Goal: Register for event/course

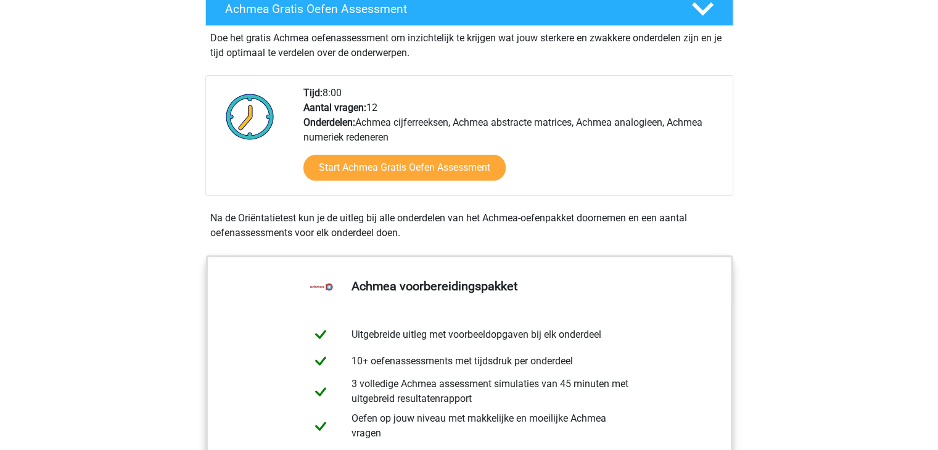
scroll to position [370, 0]
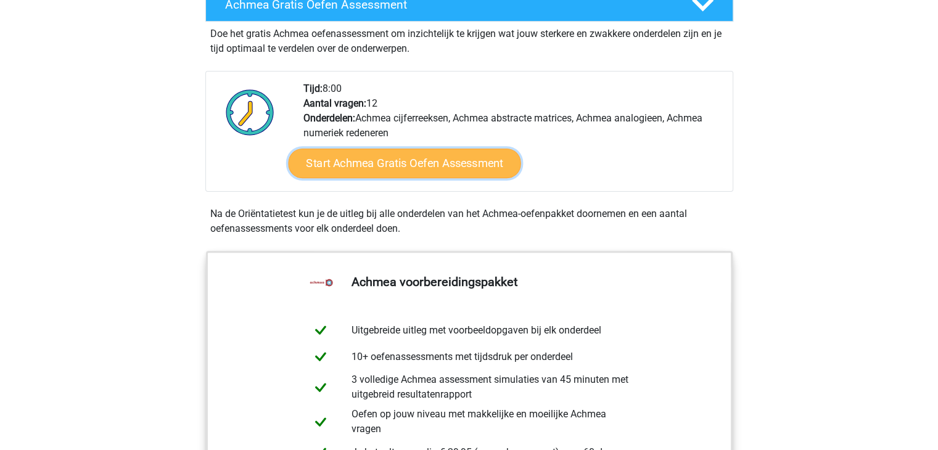
click at [416, 176] on link "Start Achmea Gratis Oefen Assessment" at bounding box center [404, 164] width 233 height 30
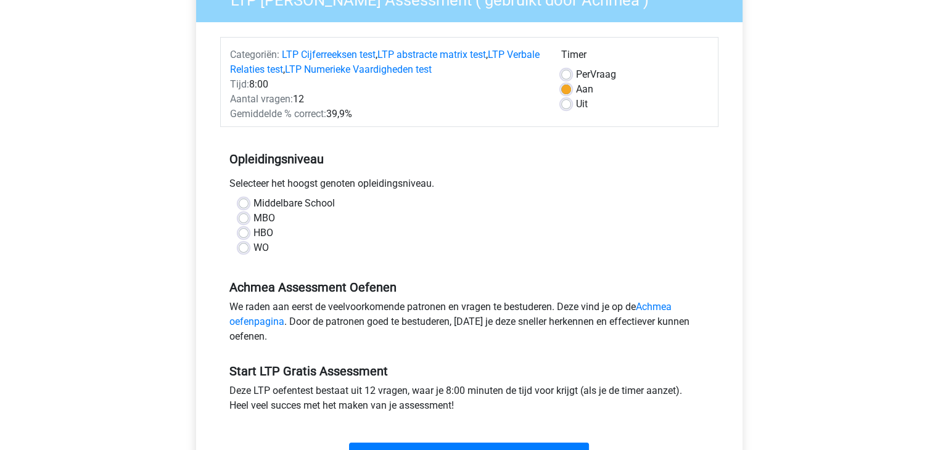
click at [254, 247] on label "WO" at bounding box center [261, 248] width 15 height 15
click at [243, 247] on input "WO" at bounding box center [244, 247] width 10 height 12
radio input "true"
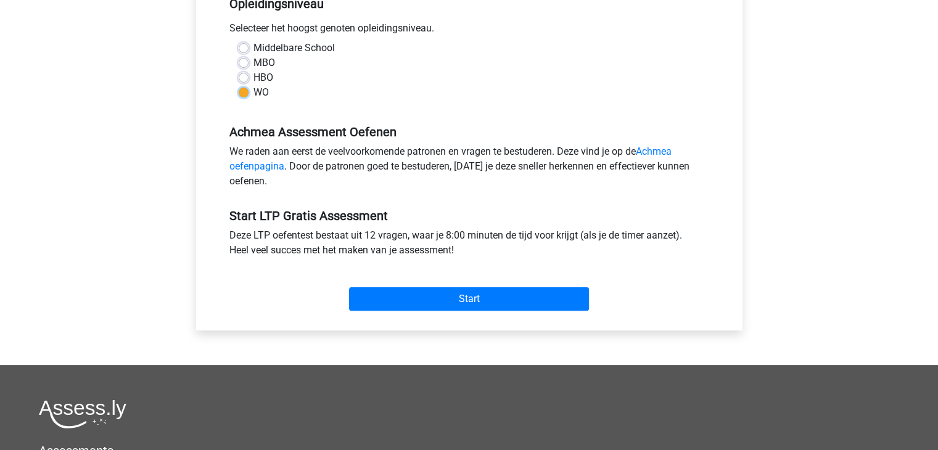
scroll to position [370, 0]
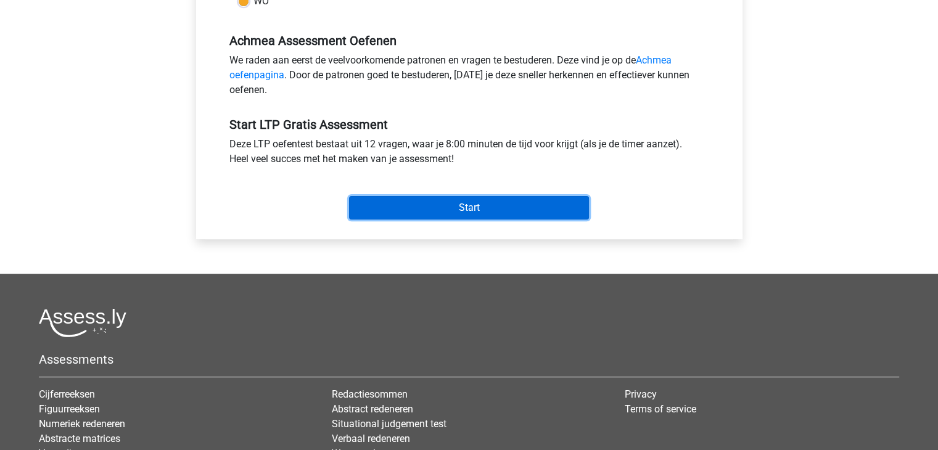
click at [429, 201] on input "Start" at bounding box center [469, 207] width 240 height 23
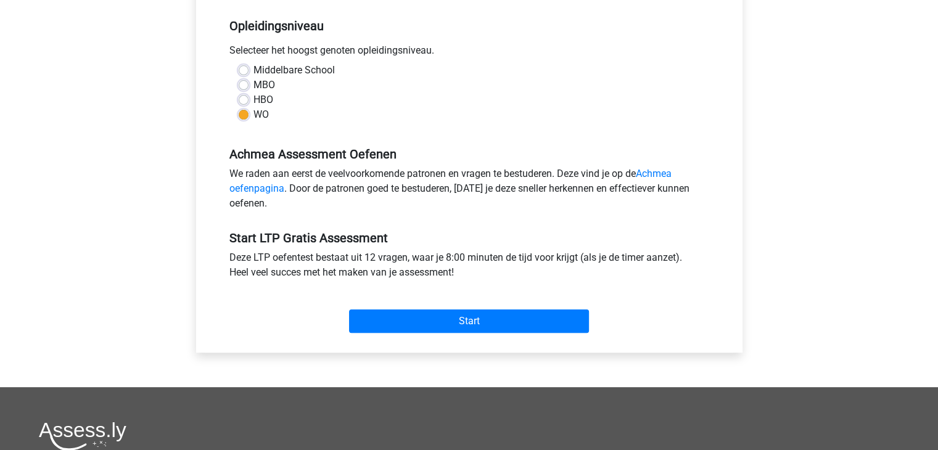
scroll to position [247, 0]
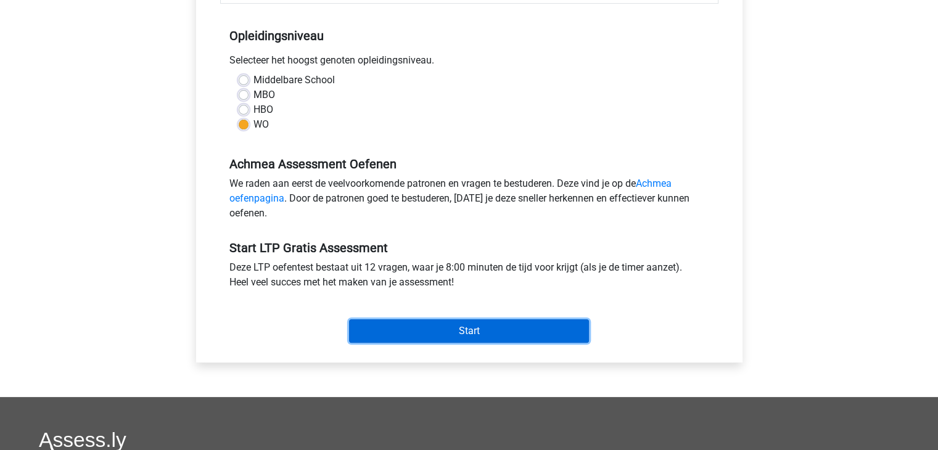
click at [556, 338] on input "Start" at bounding box center [469, 331] width 240 height 23
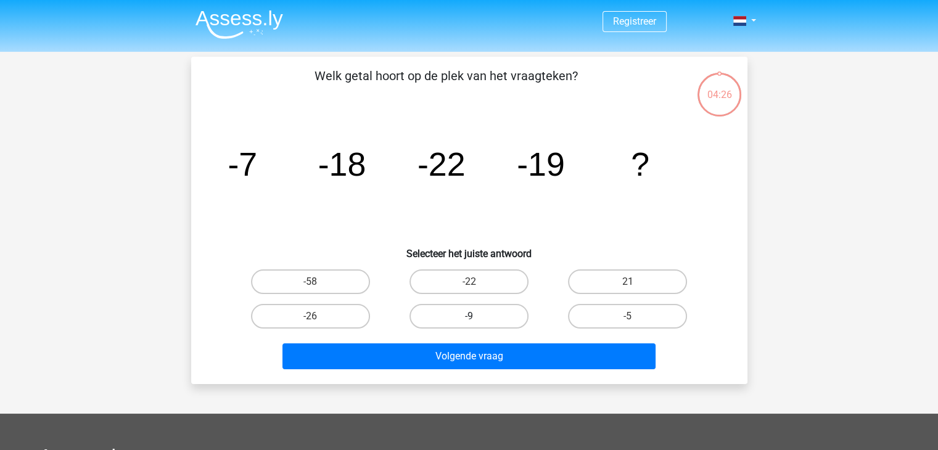
click at [467, 319] on label "-9" at bounding box center [469, 316] width 119 height 25
click at [469, 319] on input "-9" at bounding box center [473, 320] width 8 height 8
radio input "true"
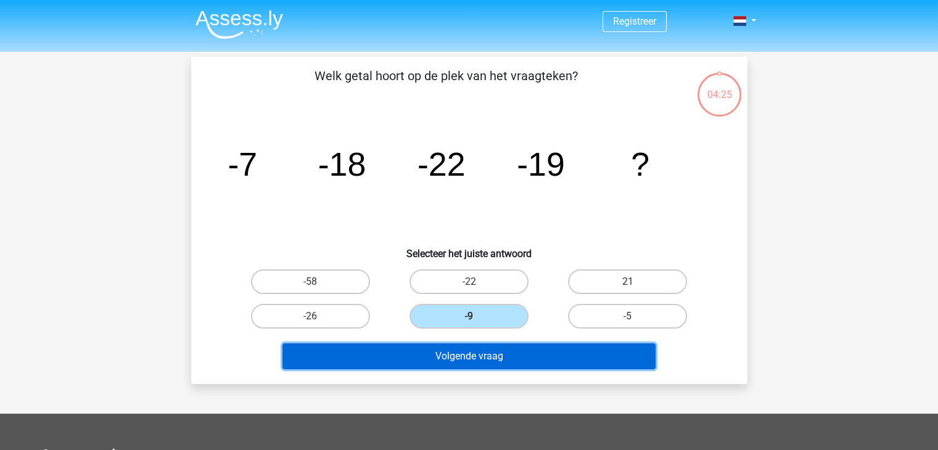
click at [498, 362] on button "Volgende vraag" at bounding box center [469, 357] width 373 height 26
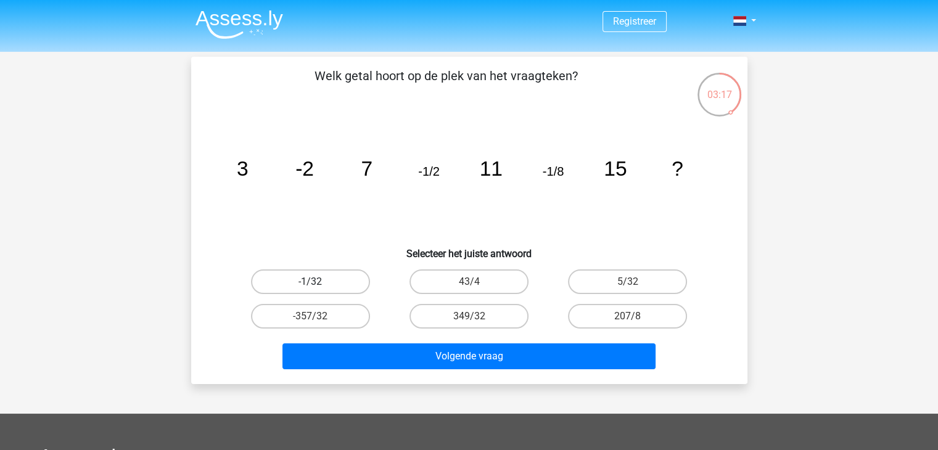
click at [353, 285] on label "-1/32" at bounding box center [310, 282] width 119 height 25
click at [318, 285] on input "-1/32" at bounding box center [314, 286] width 8 height 8
radio input "true"
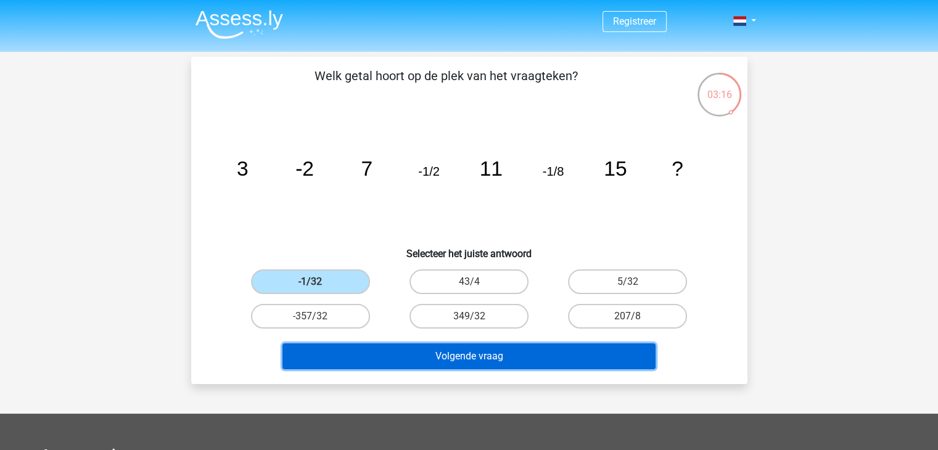
click at [467, 358] on button "Volgende vraag" at bounding box center [469, 357] width 373 height 26
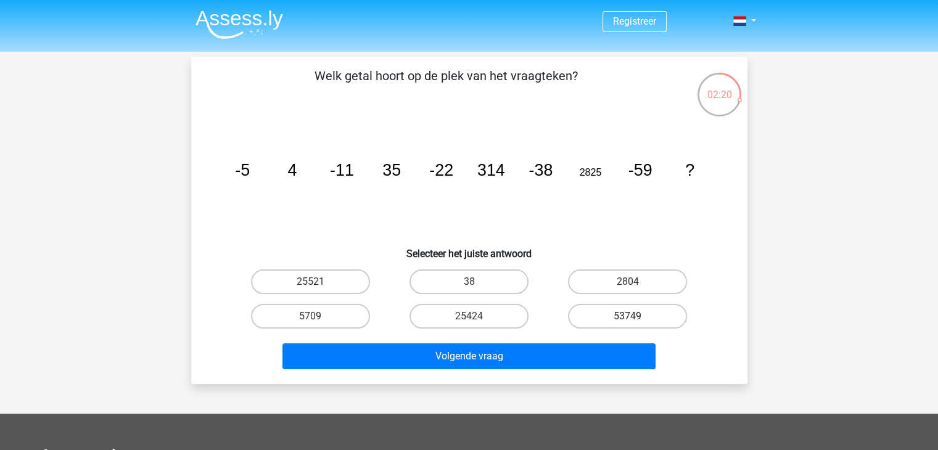
click at [614, 317] on label "53749" at bounding box center [627, 316] width 119 height 25
click at [628, 317] on input "53749" at bounding box center [632, 320] width 8 height 8
radio input "true"
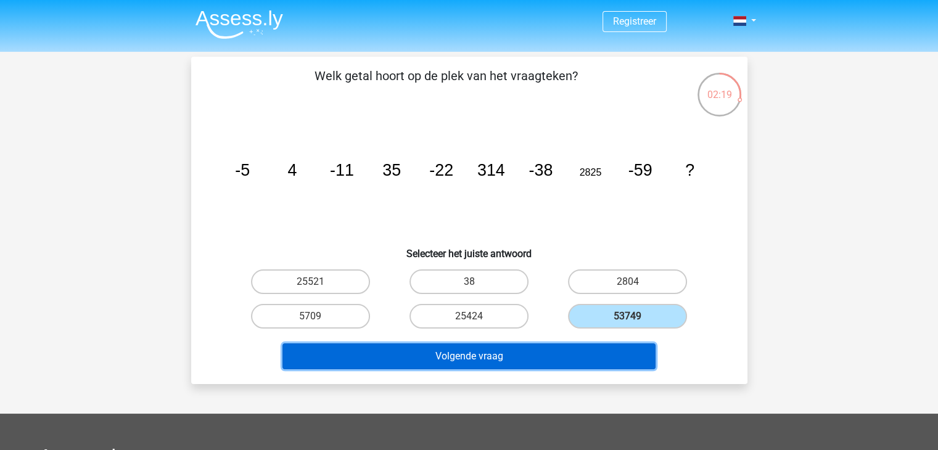
click at [593, 353] on button "Volgende vraag" at bounding box center [469, 357] width 373 height 26
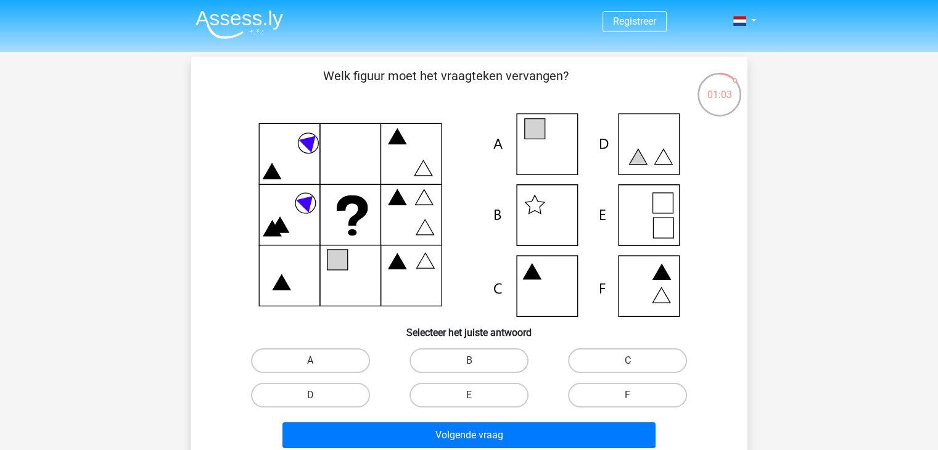
click at [327, 358] on label "A" at bounding box center [310, 361] width 119 height 25
click at [318, 361] on input "A" at bounding box center [314, 365] width 8 height 8
radio input "true"
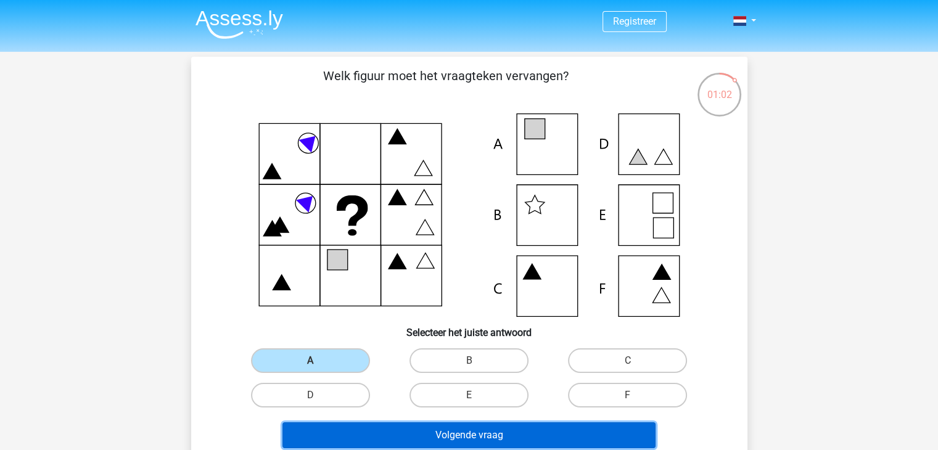
click at [450, 437] on button "Volgende vraag" at bounding box center [469, 436] width 373 height 26
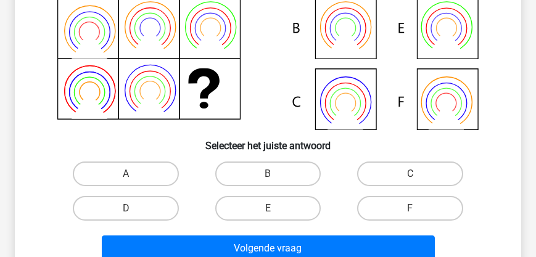
scroll to position [105, 0]
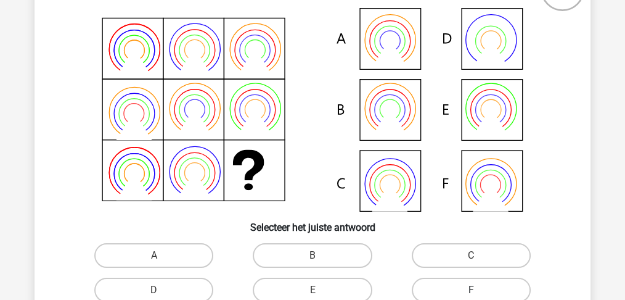
click at [438, 289] on label "F" at bounding box center [471, 290] width 119 height 25
click at [471, 290] on input "F" at bounding box center [475, 294] width 8 height 8
radio input "true"
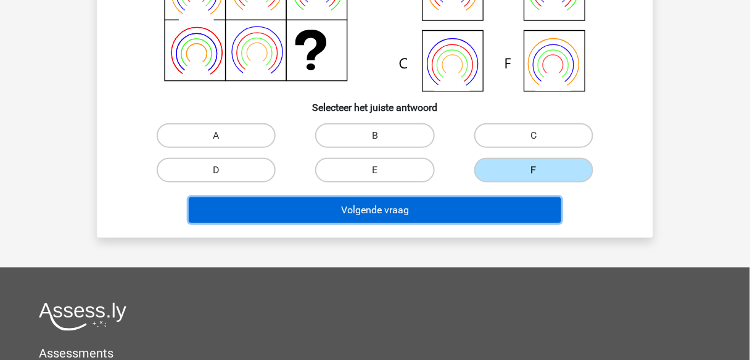
click at [437, 215] on button "Volgende vraag" at bounding box center [375, 210] width 373 height 26
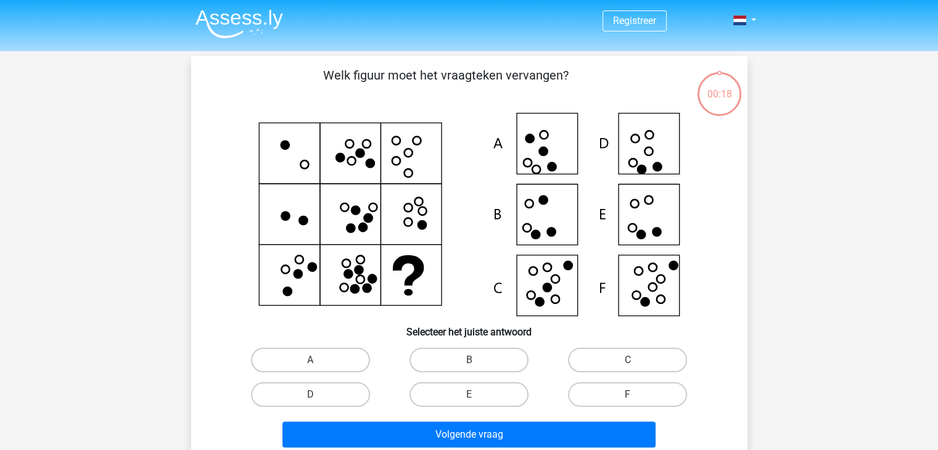
scroll to position [0, 0]
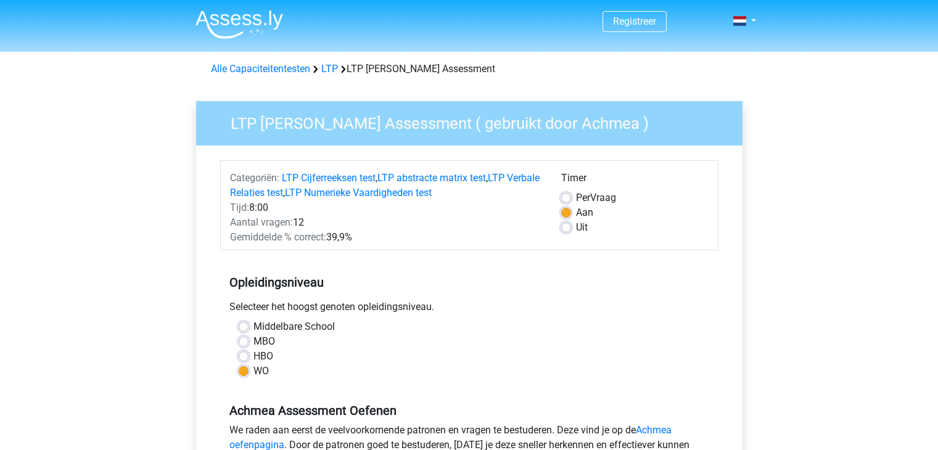
scroll to position [247, 0]
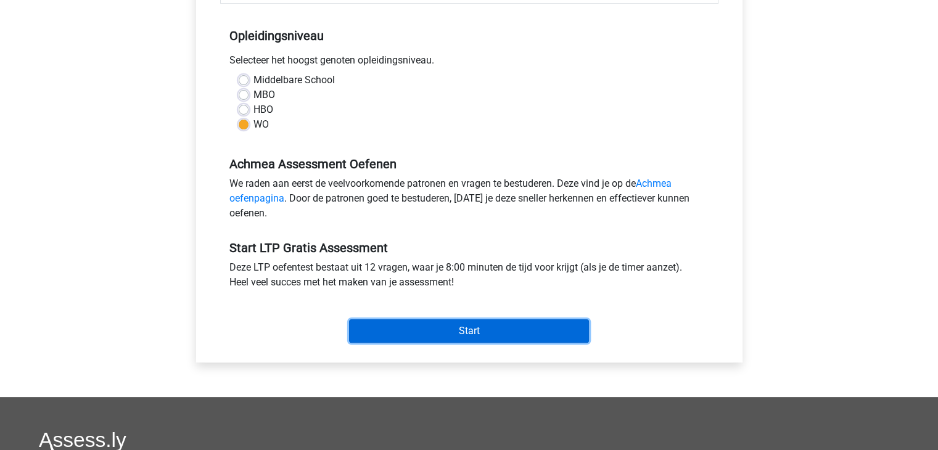
click at [473, 327] on input "Start" at bounding box center [469, 331] width 240 height 23
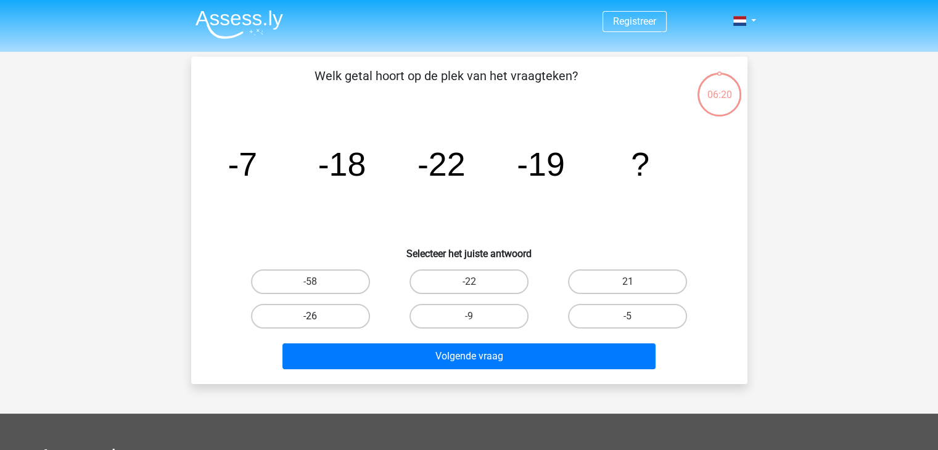
click at [343, 316] on label "-26" at bounding box center [310, 316] width 119 height 25
click at [318, 316] on input "-26" at bounding box center [314, 320] width 8 height 8
radio input "true"
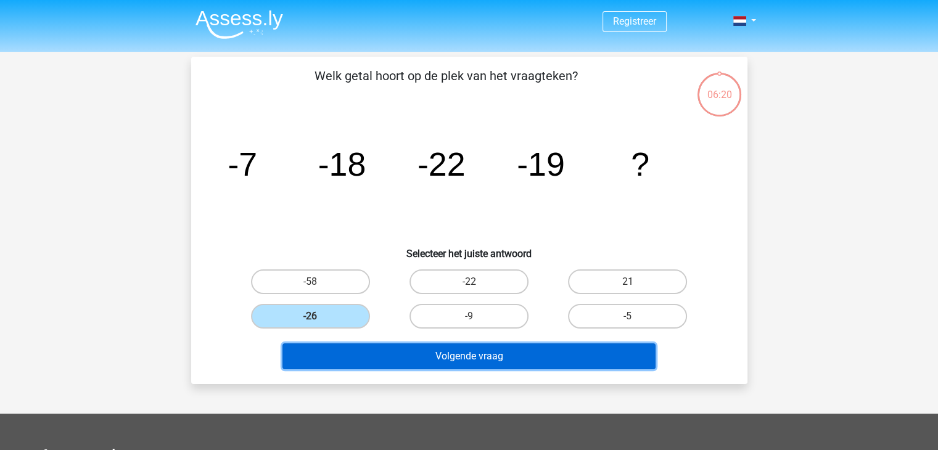
click at [407, 353] on button "Volgende vraag" at bounding box center [469, 357] width 373 height 26
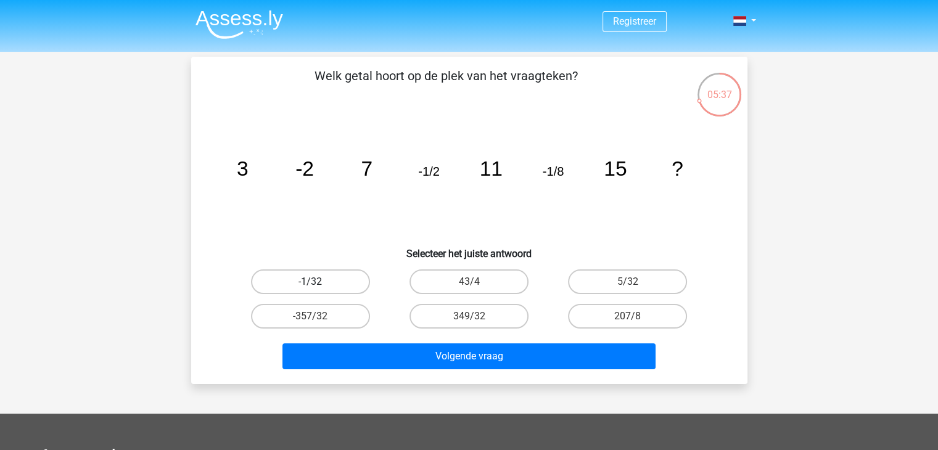
click at [340, 277] on label "-1/32" at bounding box center [310, 282] width 119 height 25
click at [318, 282] on input "-1/32" at bounding box center [314, 286] width 8 height 8
radio input "true"
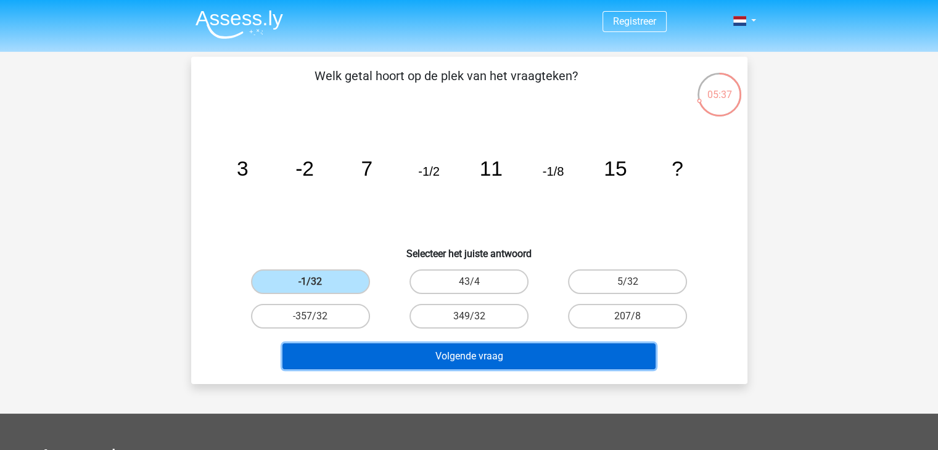
click at [402, 358] on button "Volgende vraag" at bounding box center [469, 357] width 373 height 26
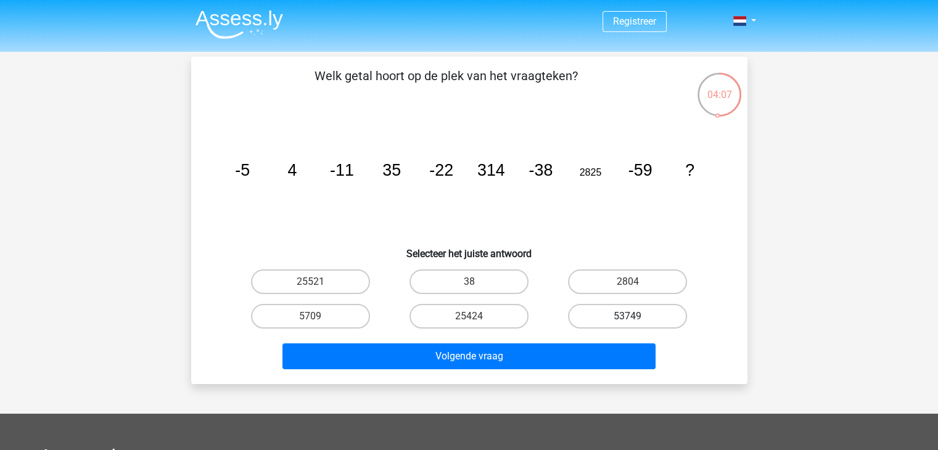
click at [621, 313] on label "53749" at bounding box center [627, 316] width 119 height 25
click at [628, 316] on input "53749" at bounding box center [632, 320] width 8 height 8
radio input "true"
drag, startPoint x: 496, startPoint y: 312, endPoint x: 449, endPoint y: 324, distance: 48.5
click at [496, 312] on label "25424" at bounding box center [469, 316] width 119 height 25
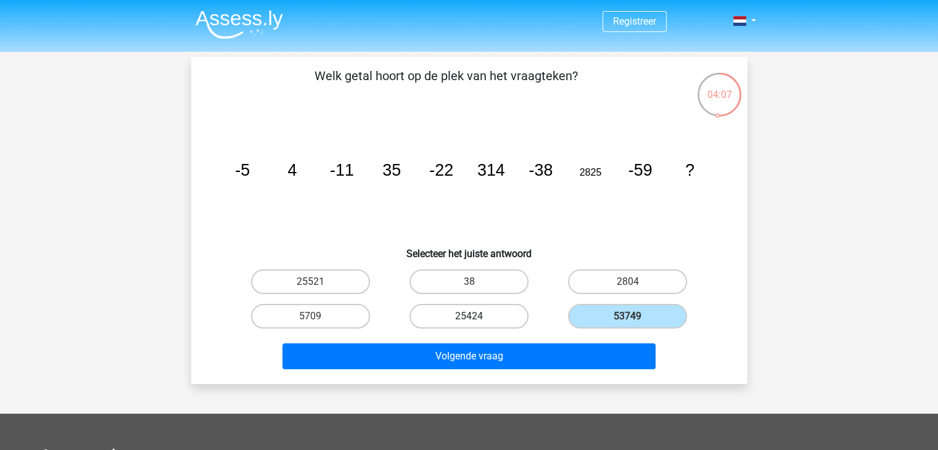
click at [477, 316] on input "25424" at bounding box center [473, 320] width 8 height 8
radio input "true"
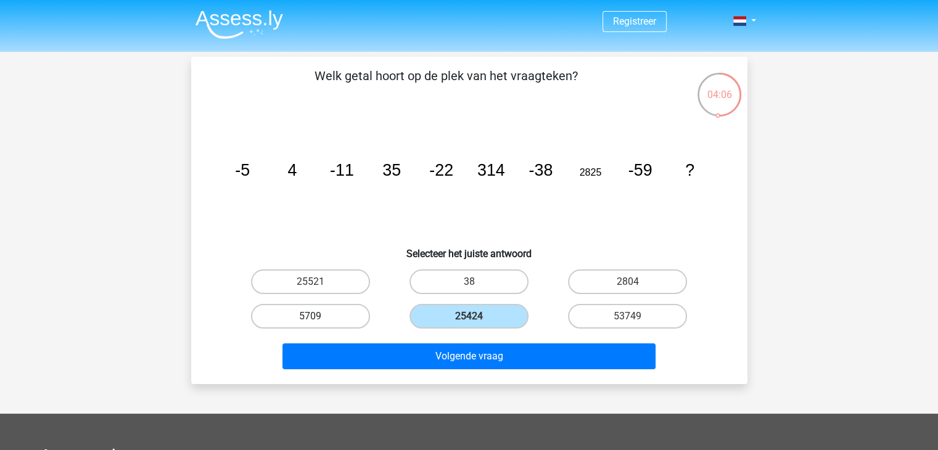
drag, startPoint x: 345, startPoint y: 315, endPoint x: 357, endPoint y: 318, distance: 12.3
click at [342, 315] on label "5709" at bounding box center [310, 316] width 119 height 25
click at [318, 316] on input "5709" at bounding box center [314, 320] width 8 height 8
radio input "true"
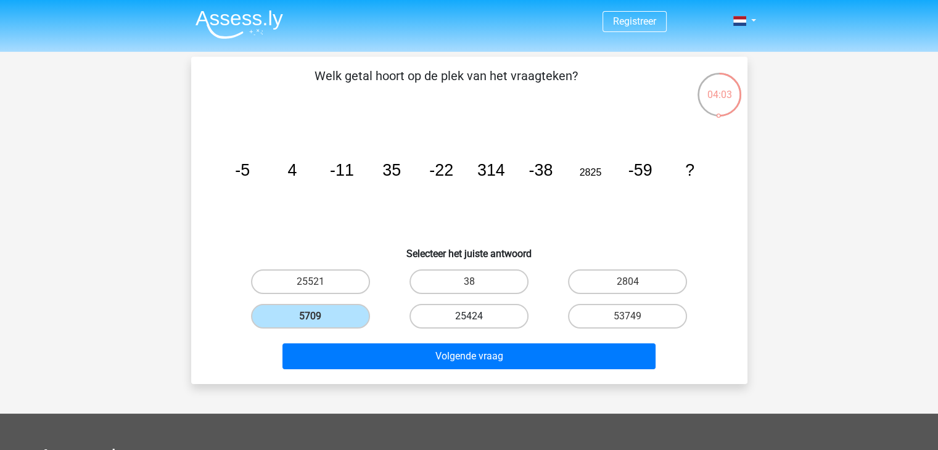
click at [486, 319] on label "25424" at bounding box center [469, 316] width 119 height 25
click at [477, 319] on input "25424" at bounding box center [473, 320] width 8 height 8
radio input "true"
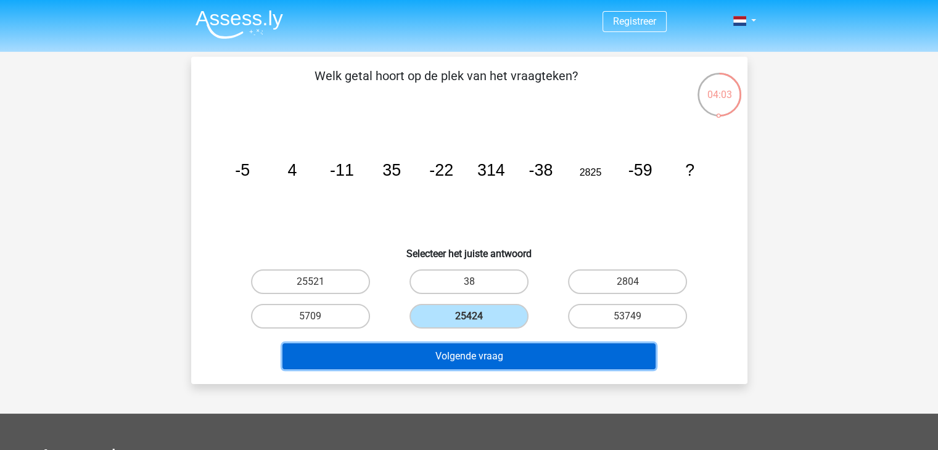
click at [497, 361] on button "Volgende vraag" at bounding box center [469, 357] width 373 height 26
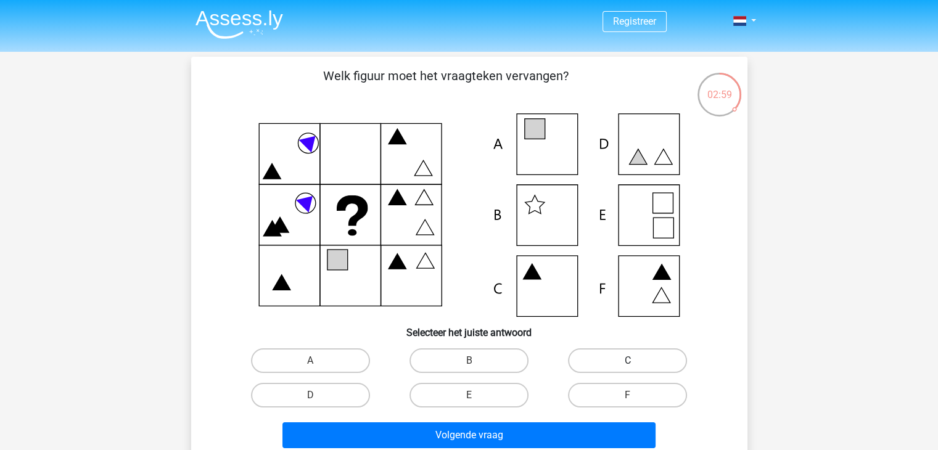
click at [604, 366] on label "C" at bounding box center [627, 361] width 119 height 25
click at [628, 366] on input "C" at bounding box center [632, 365] width 8 height 8
radio input "true"
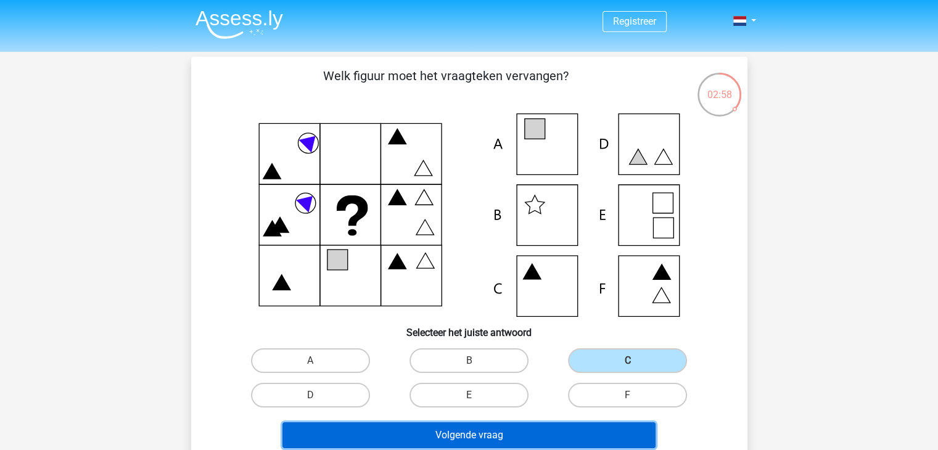
click at [547, 439] on button "Volgende vraag" at bounding box center [469, 436] width 373 height 26
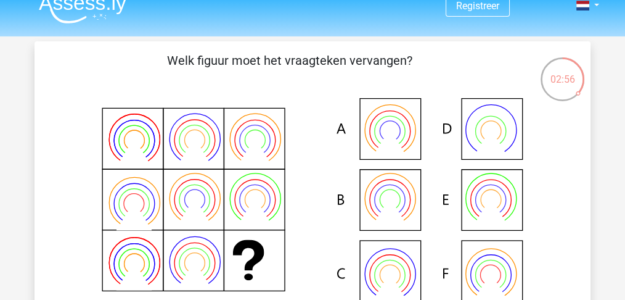
scroll to position [82, 0]
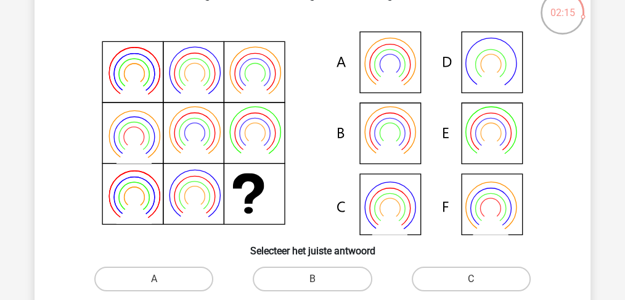
click at [365, 137] on icon at bounding box center [390, 132] width 51 height 51
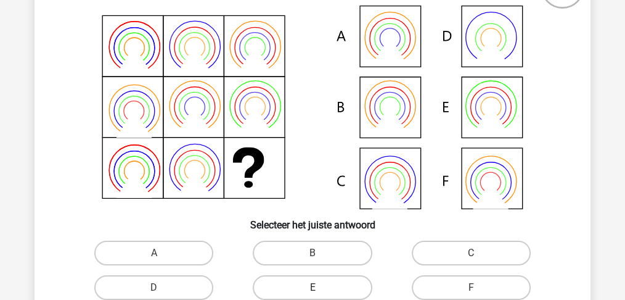
scroll to position [164, 0]
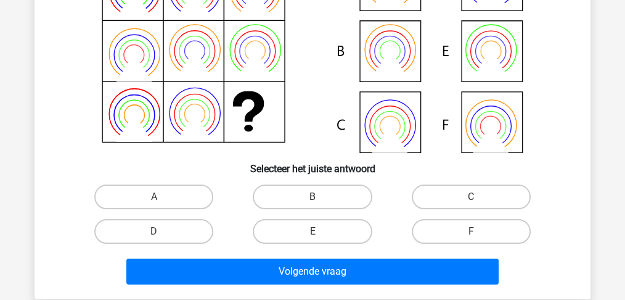
click at [324, 199] on label "B" at bounding box center [312, 196] width 119 height 25
click at [321, 199] on input "B" at bounding box center [317, 201] width 8 height 8
radio input "true"
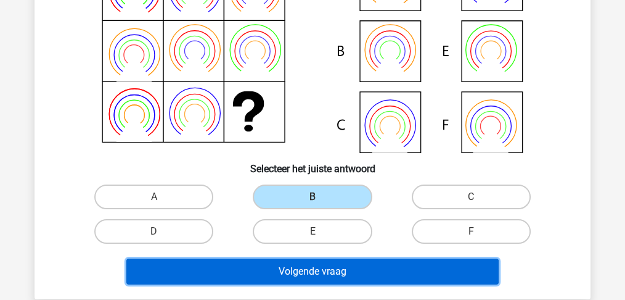
click at [319, 259] on button "Volgende vraag" at bounding box center [312, 271] width 373 height 26
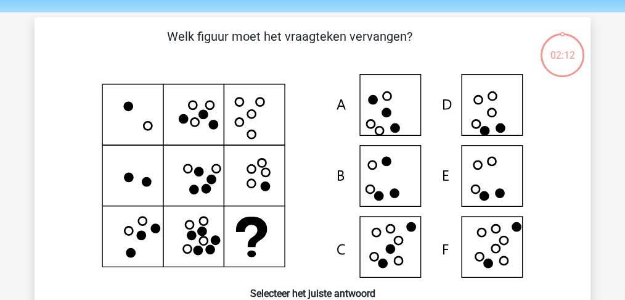
scroll to position [56, 0]
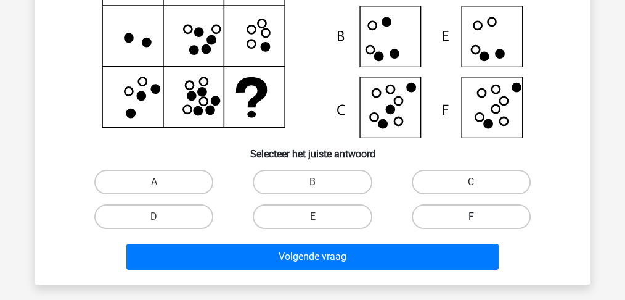
click at [465, 220] on label "F" at bounding box center [471, 216] width 119 height 25
click at [471, 220] on input "F" at bounding box center [475, 221] width 8 height 8
radio input "true"
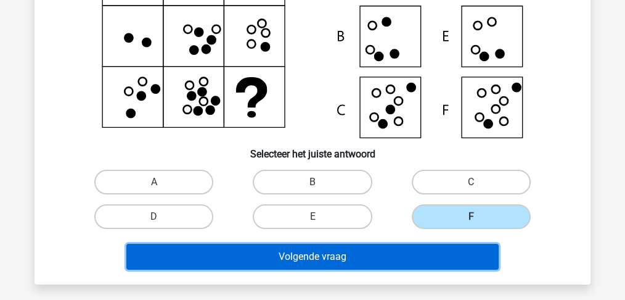
click at [414, 254] on button "Volgende vraag" at bounding box center [312, 257] width 373 height 26
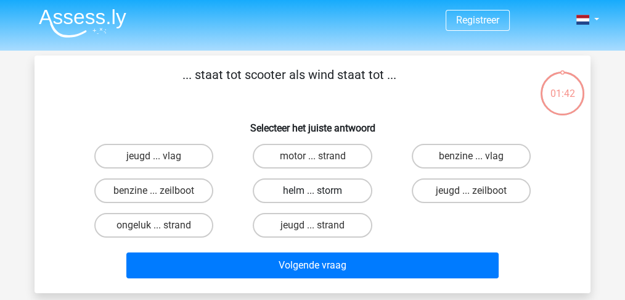
scroll to position [0, 0]
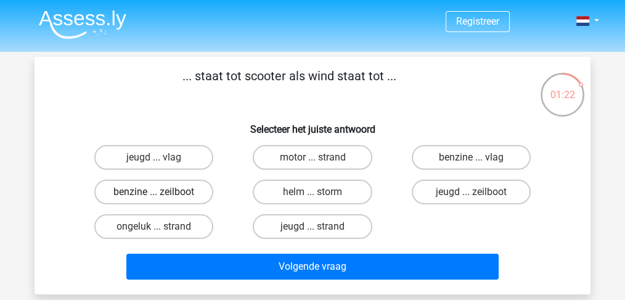
drag, startPoint x: 186, startPoint y: 192, endPoint x: 188, endPoint y: 198, distance: 6.4
click at [186, 193] on label "benzine ... zeilboot" at bounding box center [153, 192] width 119 height 25
click at [162, 193] on input "benzine ... zeilboot" at bounding box center [158, 196] width 8 height 8
radio input "true"
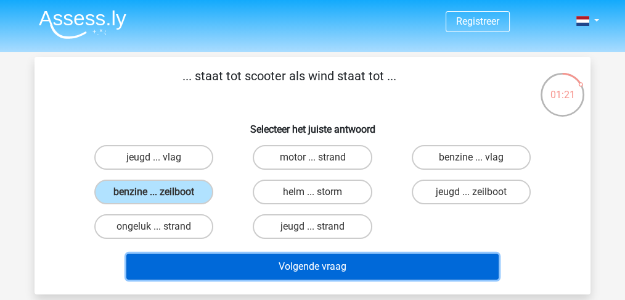
click at [270, 271] on button "Volgende vraag" at bounding box center [312, 267] width 373 height 26
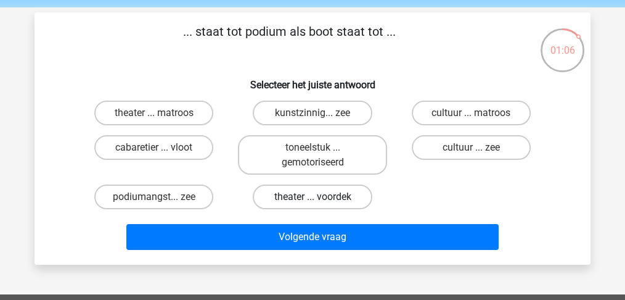
scroll to position [41, 0]
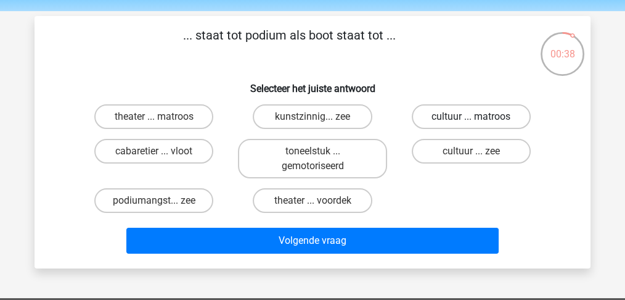
click at [452, 120] on label "cultuur ... matroos" at bounding box center [471, 116] width 119 height 25
click at [471, 120] on input "cultuur ... matroos" at bounding box center [475, 121] width 8 height 8
radio input "true"
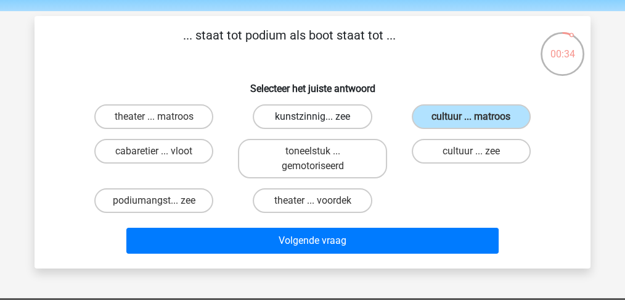
click at [334, 120] on label "kunstzinnig... zee" at bounding box center [312, 116] width 119 height 25
click at [321, 120] on input "kunstzinnig... zee" at bounding box center [317, 121] width 8 height 8
radio input "true"
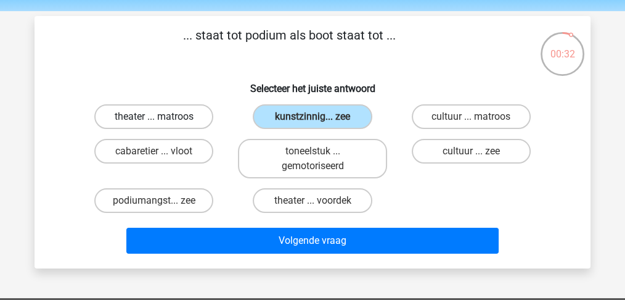
click at [175, 117] on label "theater ... matroos" at bounding box center [153, 116] width 119 height 25
click at [162, 117] on input "theater ... matroos" at bounding box center [158, 121] width 8 height 8
radio input "true"
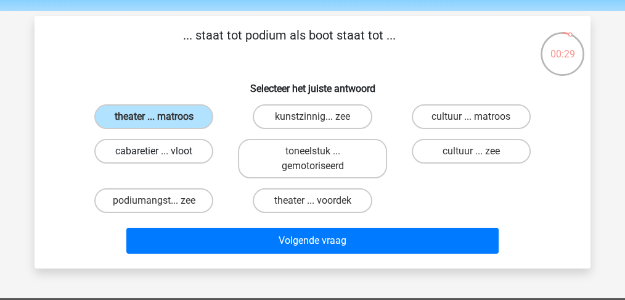
click at [185, 144] on label "cabaretier ... vloot" at bounding box center [153, 151] width 119 height 25
click at [162, 151] on input "cabaretier ... vloot" at bounding box center [158, 155] width 8 height 8
radio input "true"
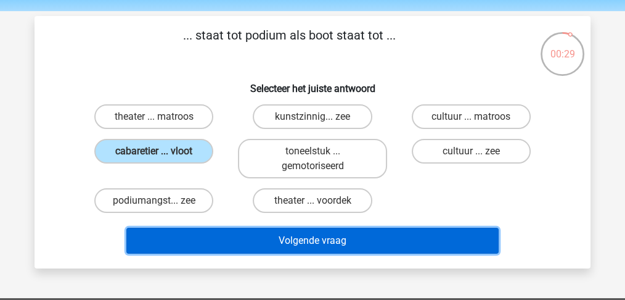
click at [244, 246] on button "Volgende vraag" at bounding box center [312, 241] width 373 height 26
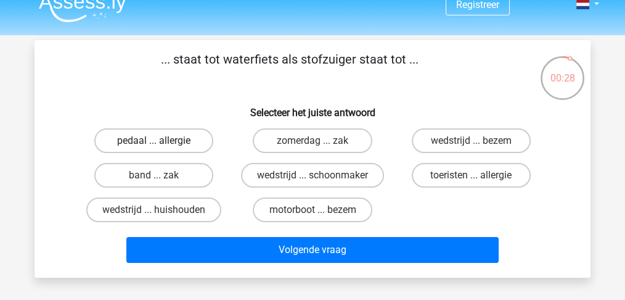
scroll to position [0, 0]
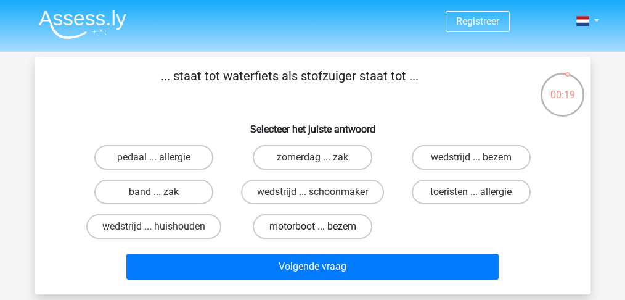
click at [329, 229] on label "motorboot ... bezem" at bounding box center [312, 226] width 119 height 25
click at [321, 229] on input "motorboot ... bezem" at bounding box center [317, 230] width 8 height 8
radio input "true"
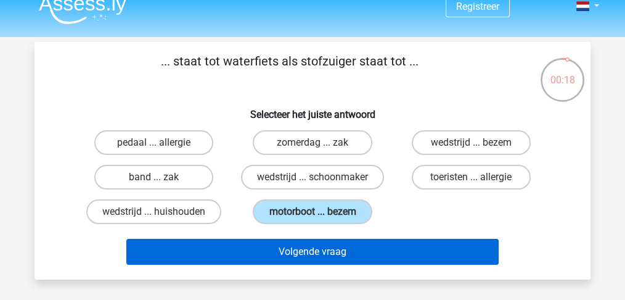
scroll to position [41, 0]
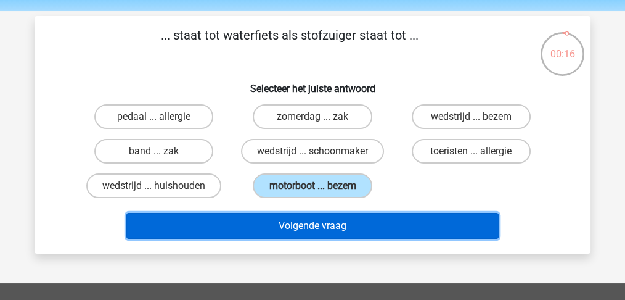
click at [318, 229] on button "Volgende vraag" at bounding box center [312, 226] width 373 height 26
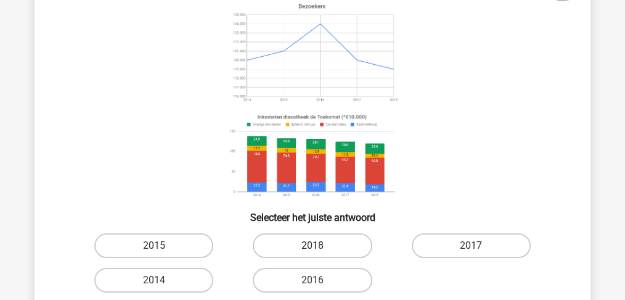
scroll to position [139, 0]
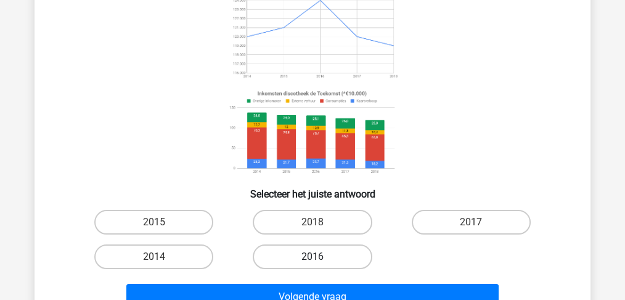
click at [334, 244] on label "2016" at bounding box center [312, 256] width 119 height 25
click at [321, 257] on input "2016" at bounding box center [317, 261] width 8 height 8
radio input "true"
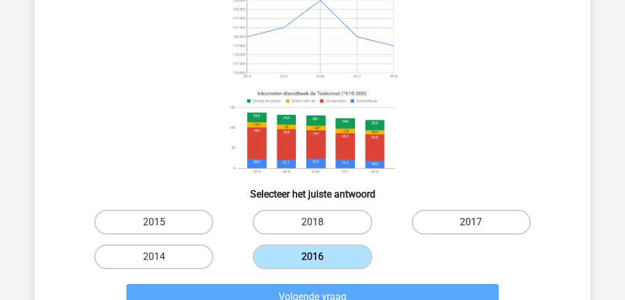
click at [332, 256] on label "2016" at bounding box center [312, 256] width 119 height 25
click at [321, 257] on input "2016" at bounding box center [317, 261] width 8 height 8
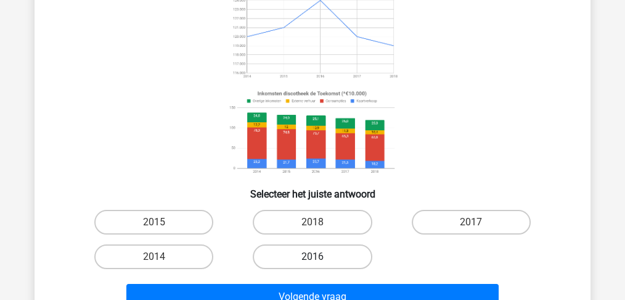
drag, startPoint x: 344, startPoint y: 260, endPoint x: 344, endPoint y: 266, distance: 6.2
click at [344, 260] on label "2016" at bounding box center [312, 256] width 119 height 25
click at [321, 260] on input "2016" at bounding box center [317, 261] width 8 height 8
radio input "true"
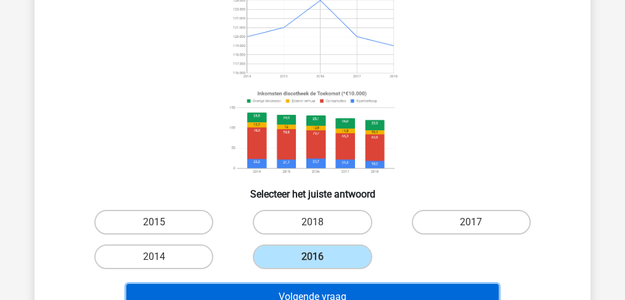
click at [341, 285] on button "Volgende vraag" at bounding box center [312, 297] width 373 height 26
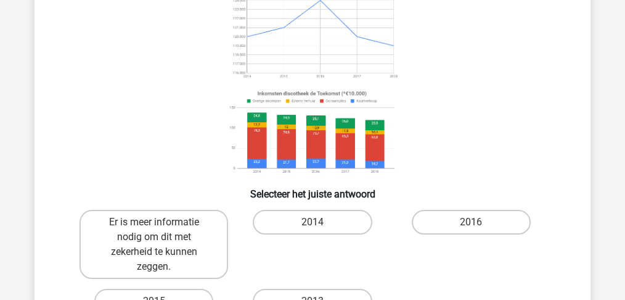
scroll to position [119, 0]
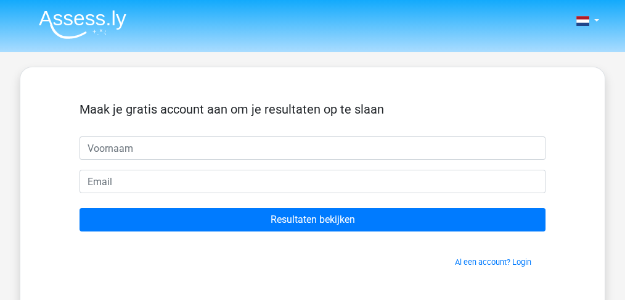
click at [128, 157] on input "text" at bounding box center [313, 147] width 466 height 23
click at [135, 146] on input "[PERSON_NAME].jacobs@lo" at bounding box center [313, 147] width 466 height 23
type input "ff"
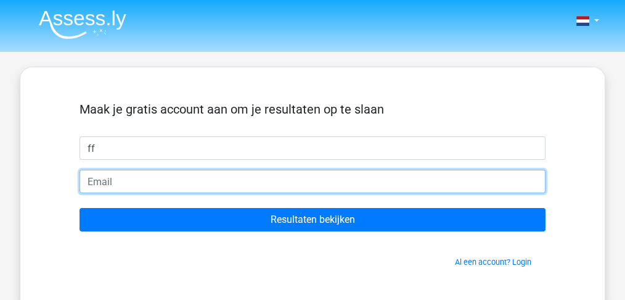
click at [141, 179] on input "email" at bounding box center [313, 181] width 466 height 23
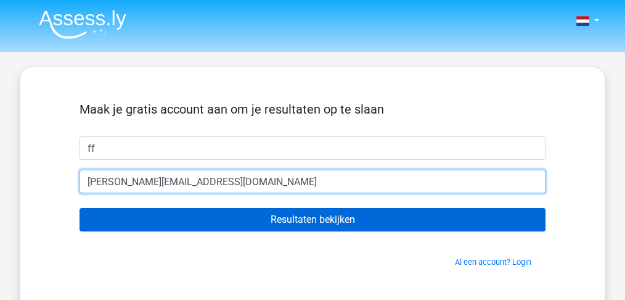
type input "[PERSON_NAME][EMAIL_ADDRESS][DOMAIN_NAME]"
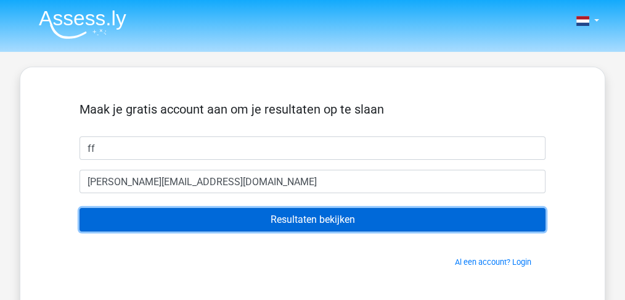
click at [325, 213] on input "Resultaten bekijken" at bounding box center [313, 219] width 466 height 23
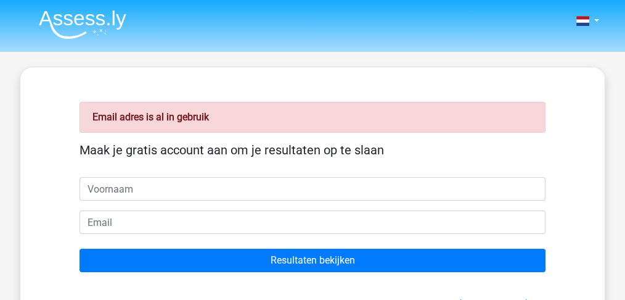
click at [223, 189] on input "text" at bounding box center [313, 188] width 466 height 23
type input "ff"
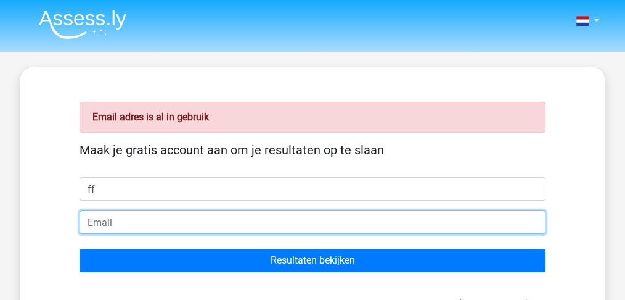
click at [130, 226] on input "email" at bounding box center [313, 221] width 466 height 23
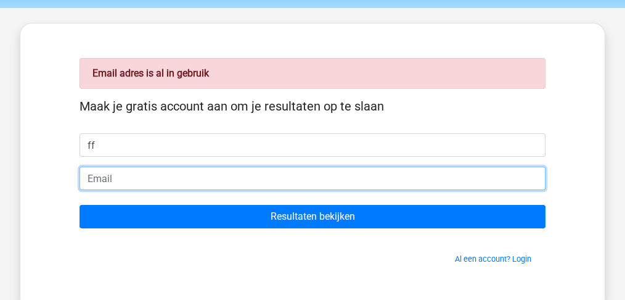
scroll to position [25, 0]
